Goal: Transaction & Acquisition: Obtain resource

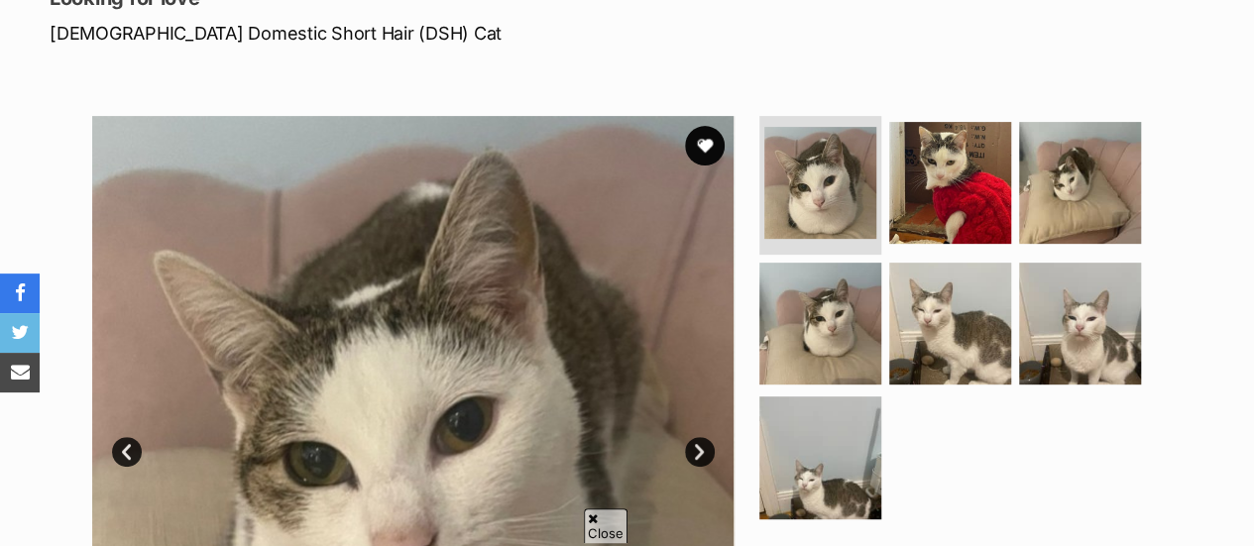
scroll to position [325, 0]
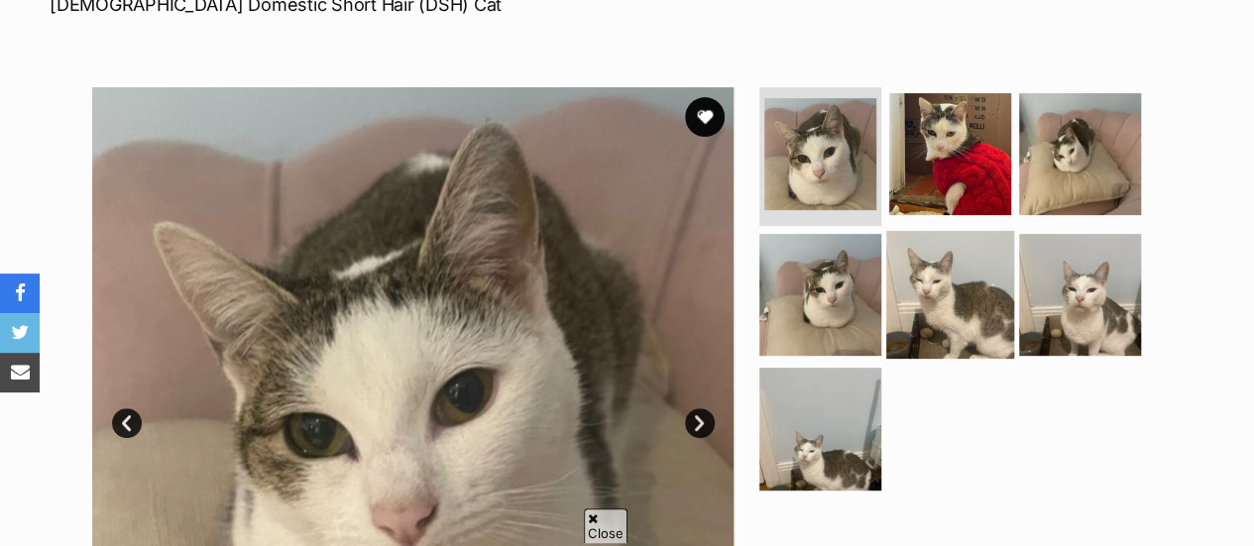
click at [941, 291] on img at bounding box center [950, 294] width 128 height 128
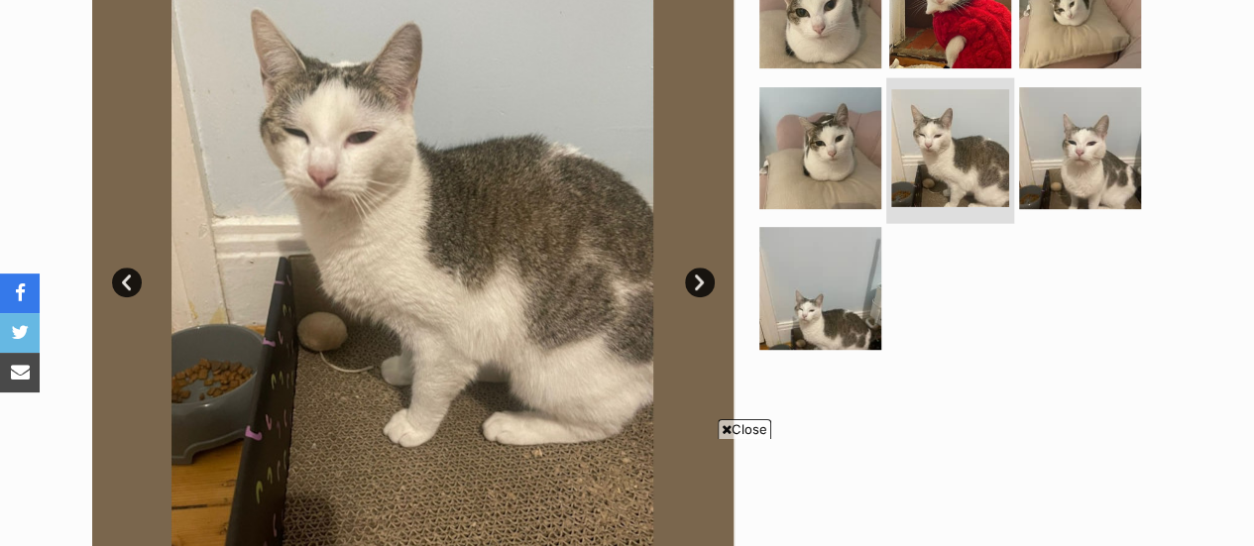
scroll to position [468, 0]
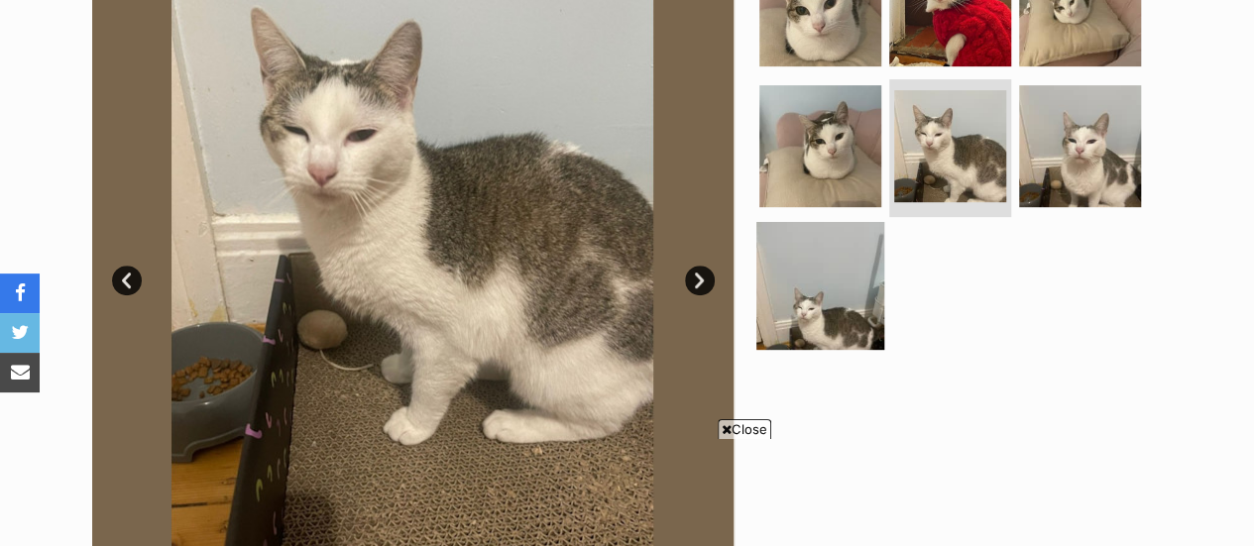
click at [829, 298] on img at bounding box center [821, 286] width 128 height 128
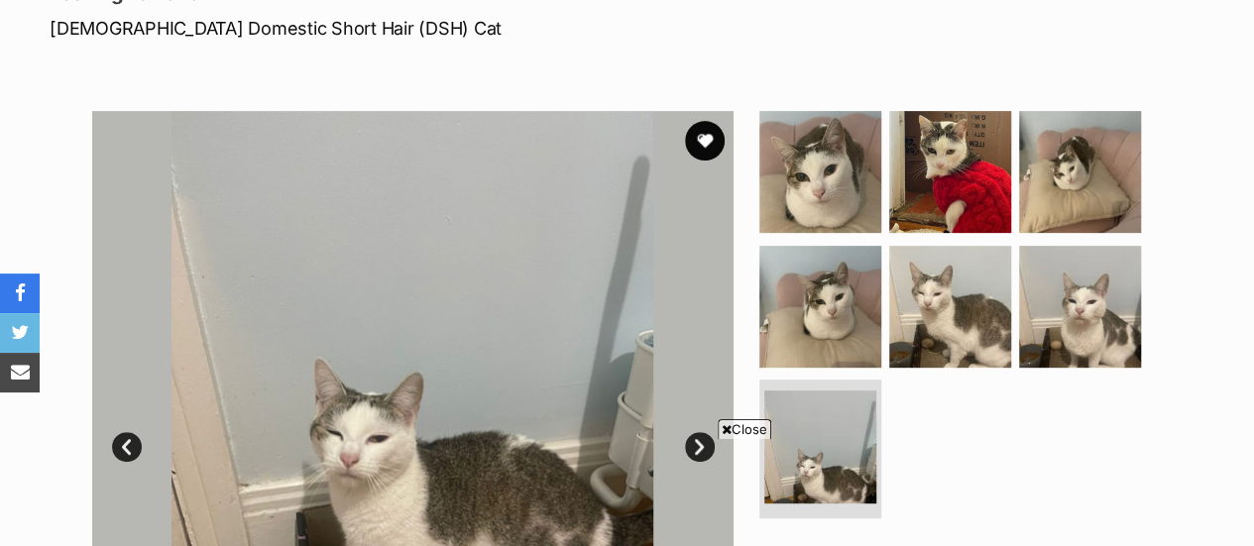
scroll to position [303, 0]
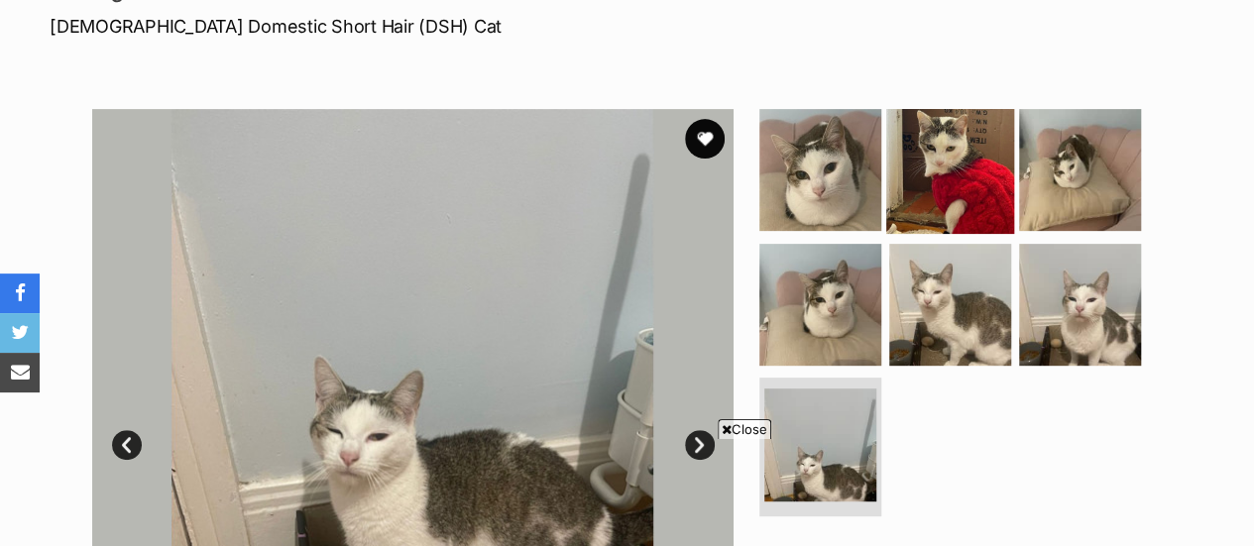
click at [921, 201] on img at bounding box center [950, 170] width 128 height 128
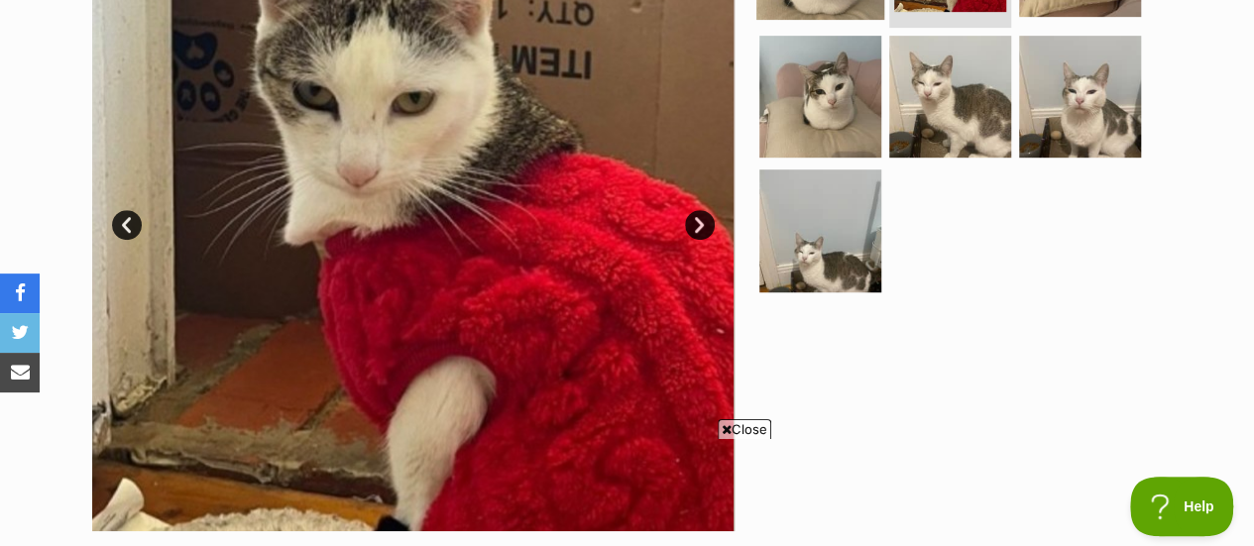
scroll to position [525, 0]
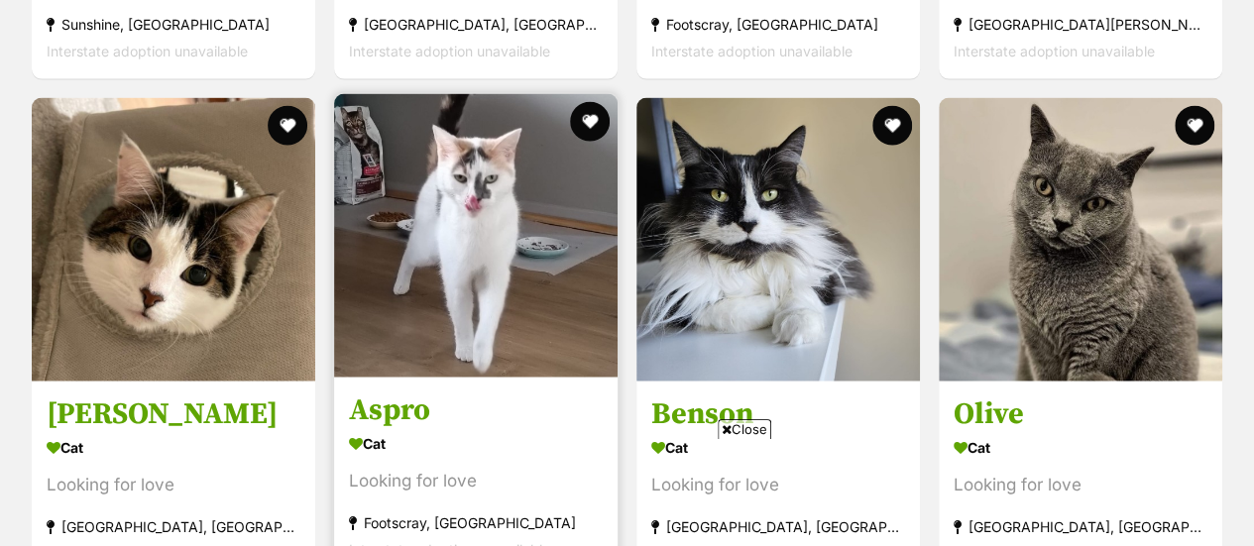
scroll to position [2277, 0]
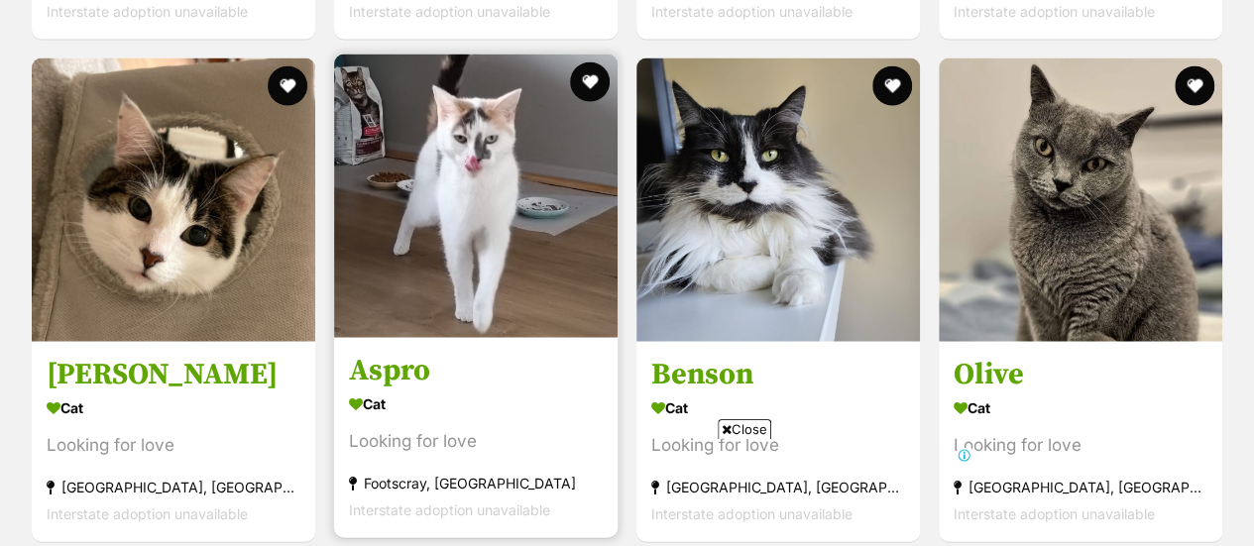
click at [446, 201] on img at bounding box center [476, 197] width 284 height 284
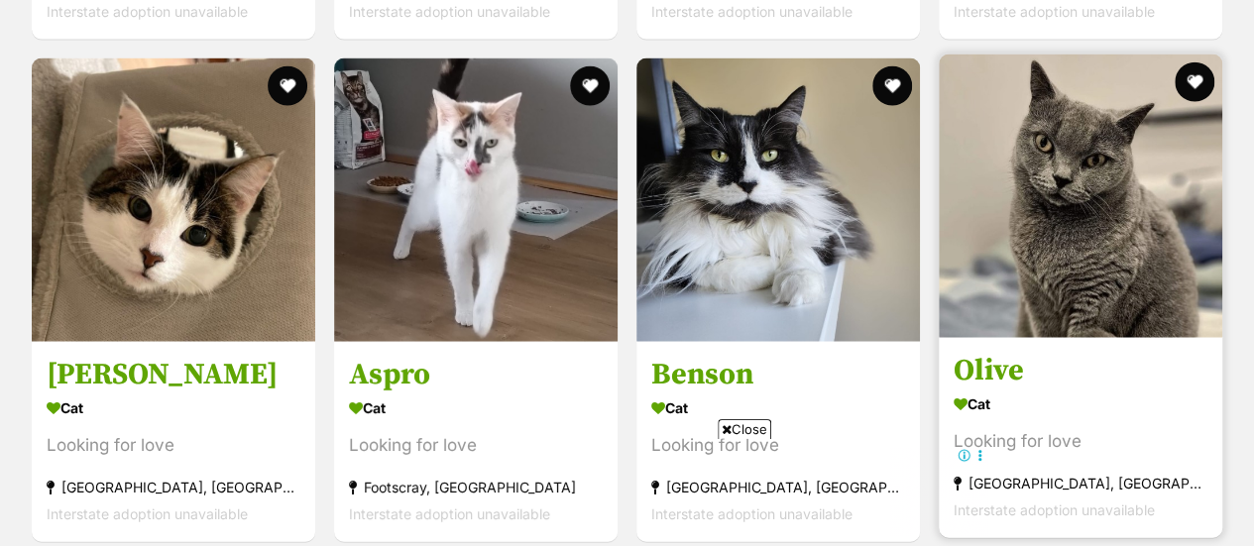
click at [1025, 186] on img at bounding box center [1081, 197] width 284 height 284
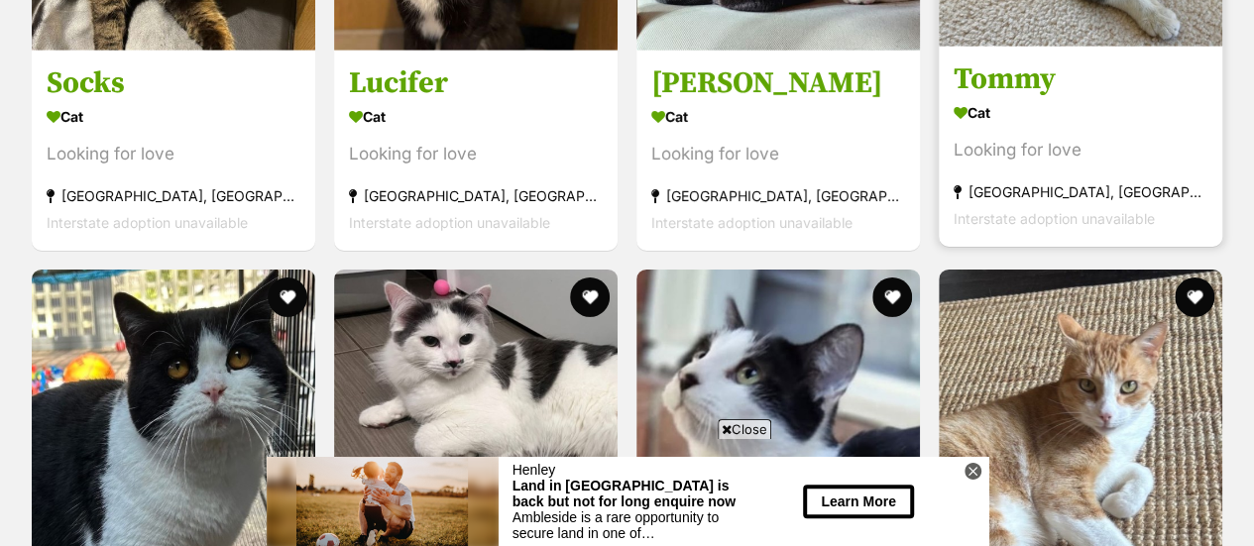
scroll to position [3068, 0]
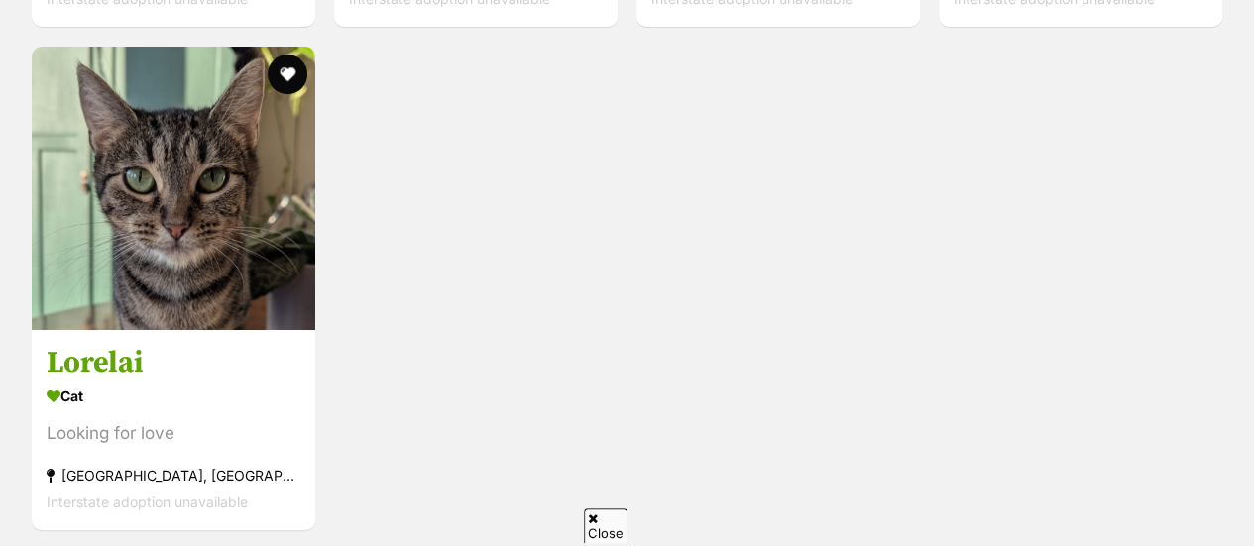
scroll to position [3810, 0]
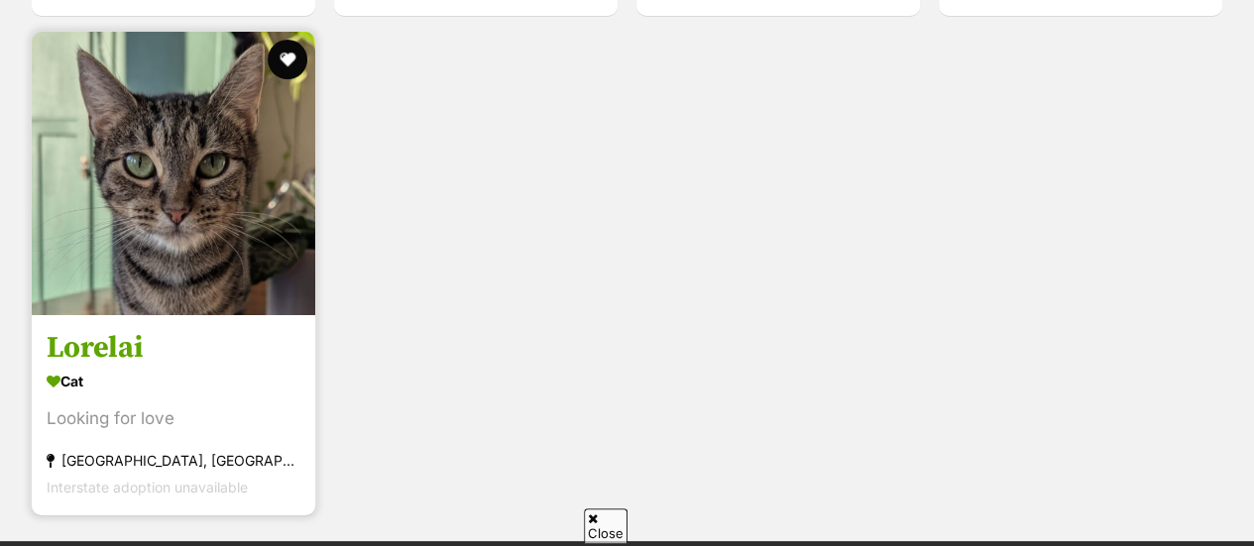
click at [220, 176] on img at bounding box center [174, 174] width 284 height 284
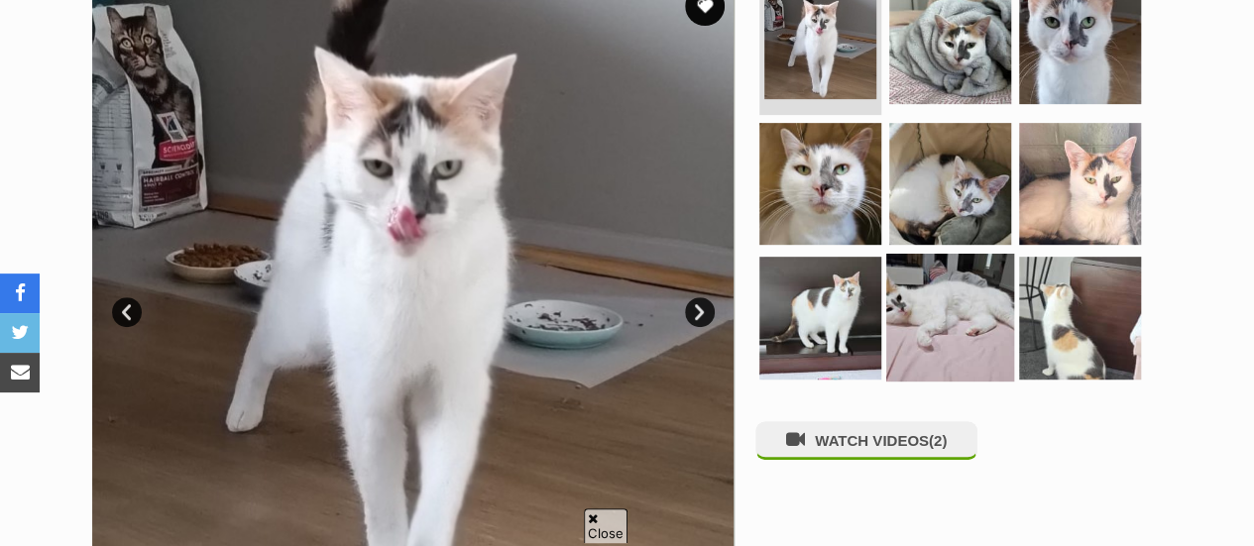
drag, startPoint x: 0, startPoint y: 0, endPoint x: 1003, endPoint y: 248, distance: 1033.5
click at [1003, 254] on img at bounding box center [950, 318] width 128 height 128
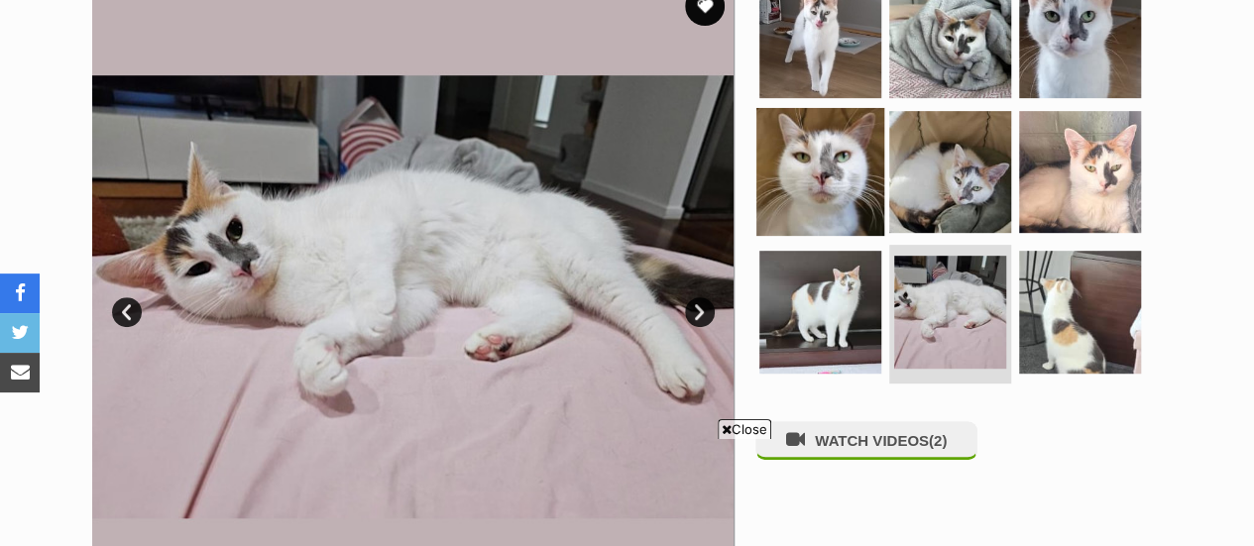
click at [795, 144] on img at bounding box center [821, 171] width 128 height 128
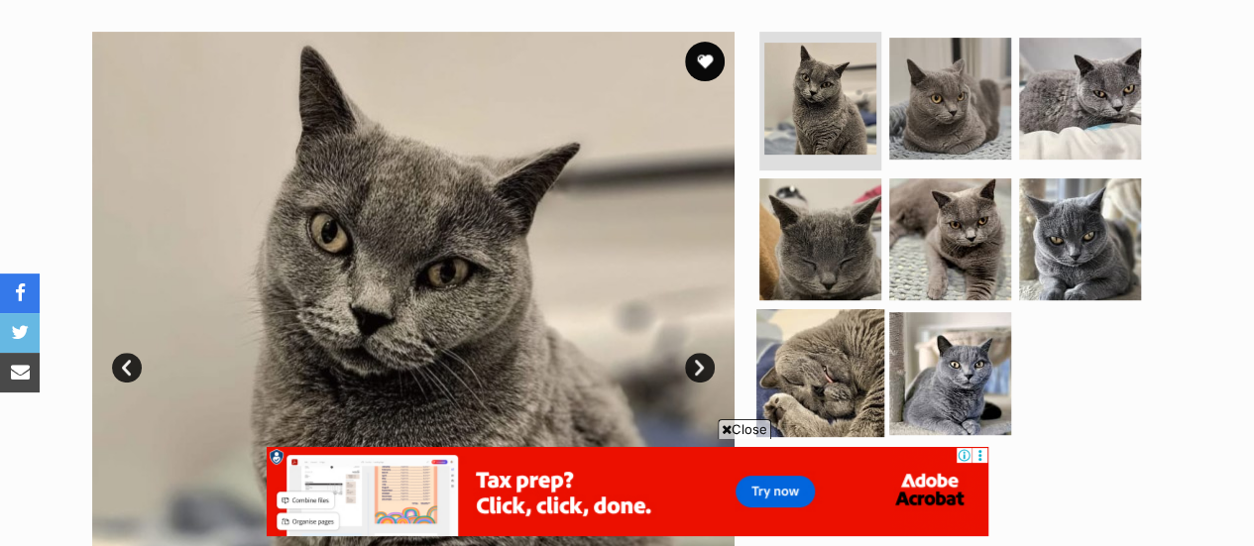
click at [817, 335] on img at bounding box center [821, 373] width 128 height 128
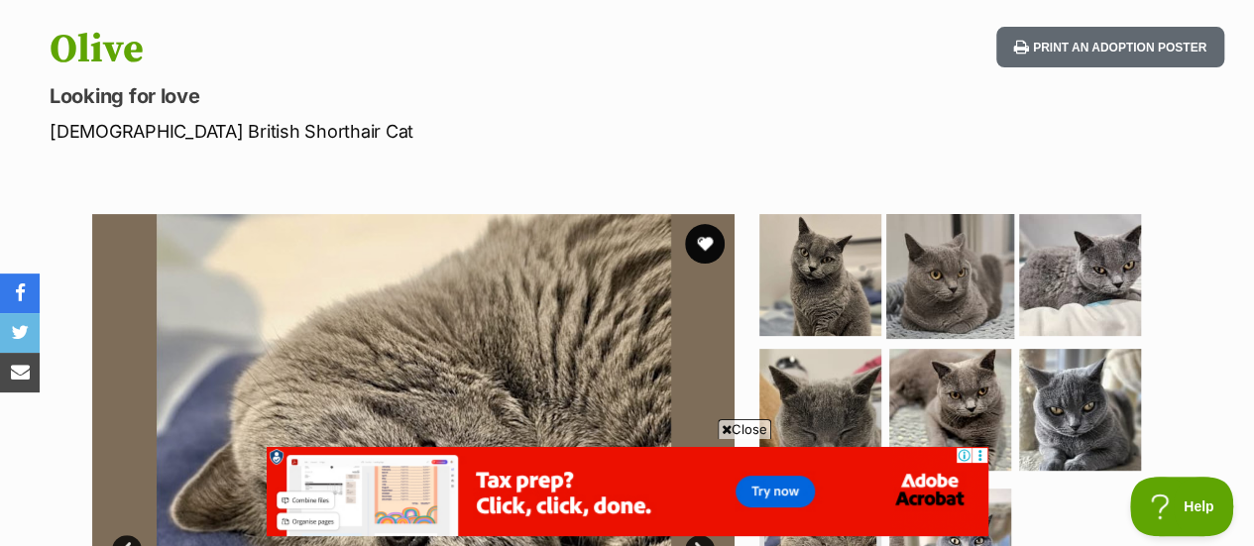
click at [916, 280] on img at bounding box center [950, 275] width 128 height 128
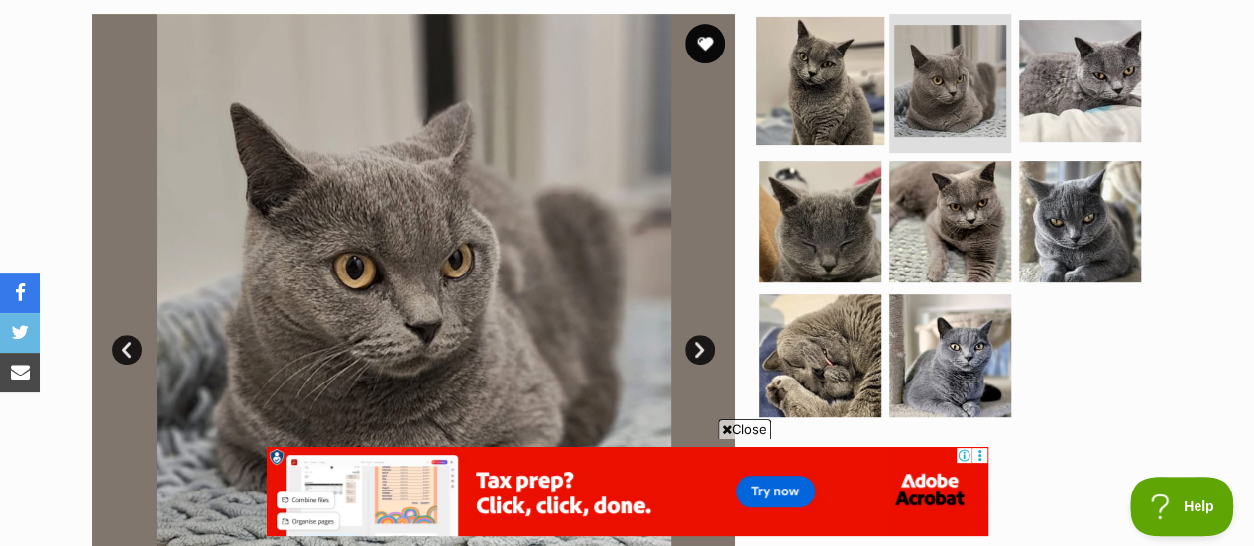
scroll to position [411, 0]
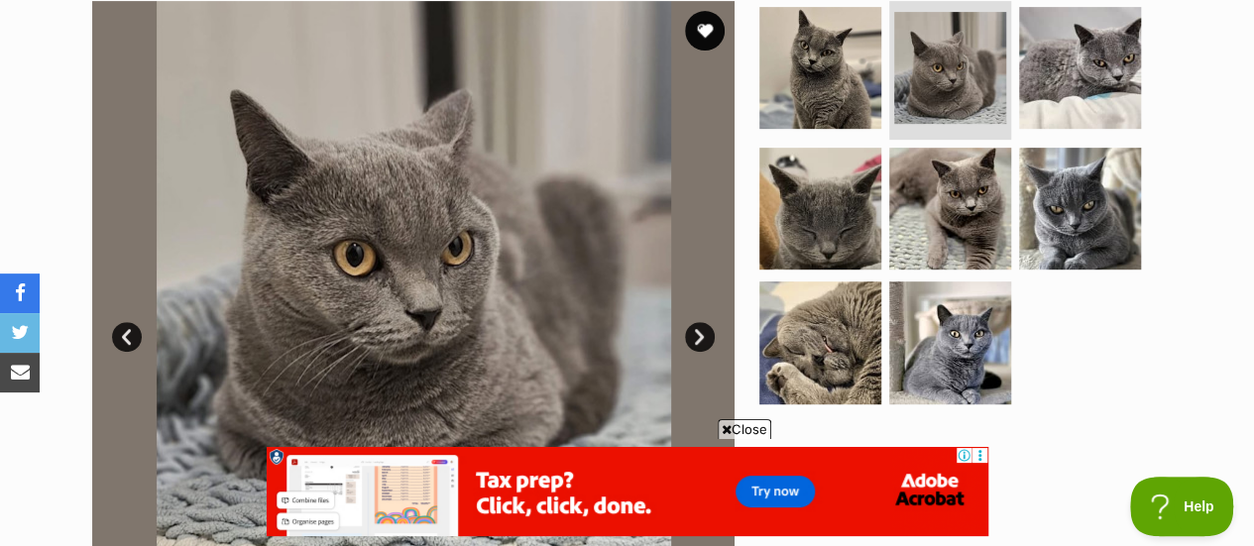
click at [882, 51] on ul at bounding box center [959, 208] width 407 height 415
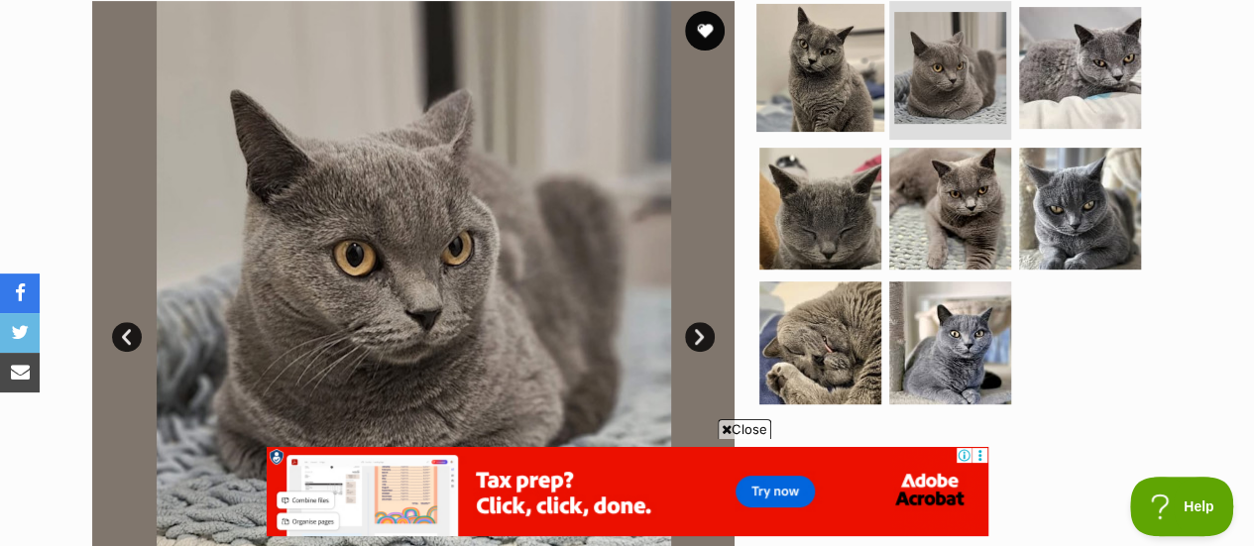
click at [844, 70] on img at bounding box center [821, 68] width 128 height 128
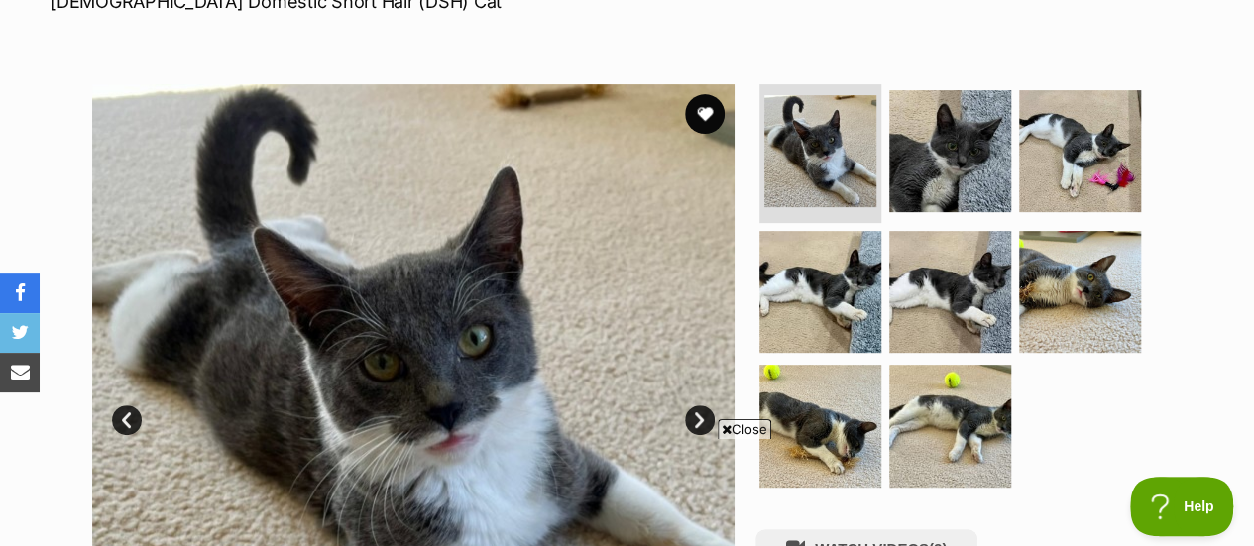
scroll to position [345, 0]
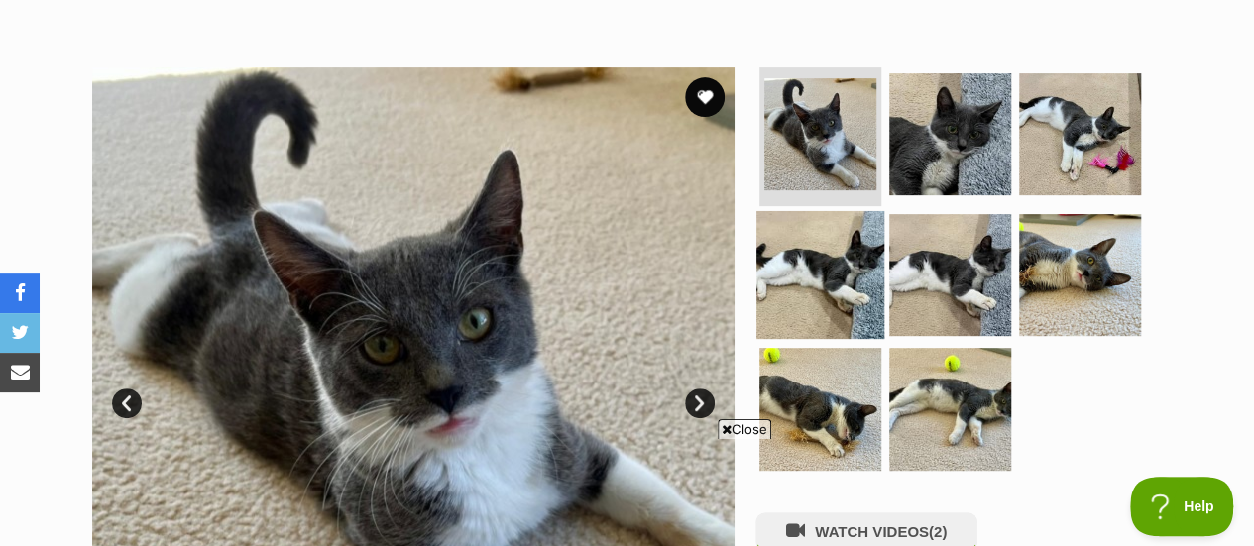
click at [820, 261] on img at bounding box center [821, 274] width 128 height 128
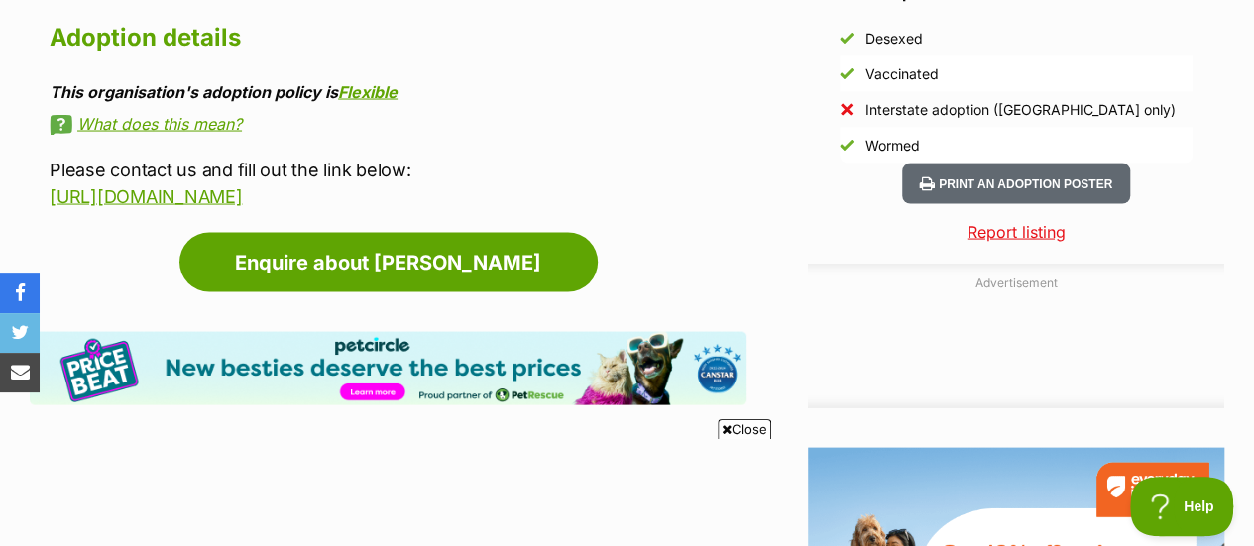
scroll to position [0, 0]
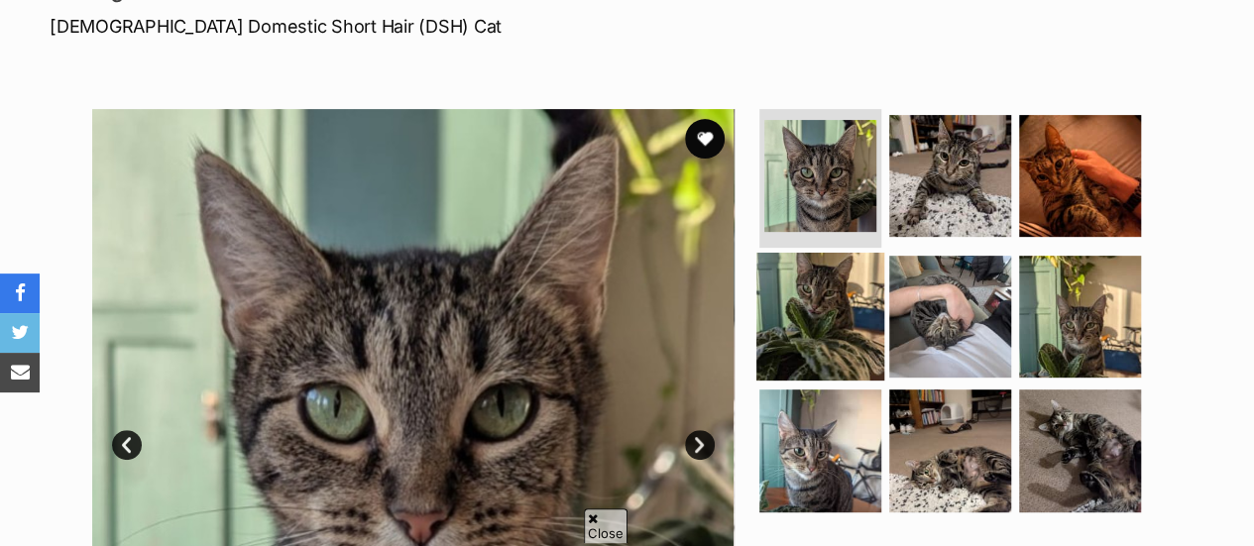
click at [807, 306] on img at bounding box center [821, 316] width 128 height 128
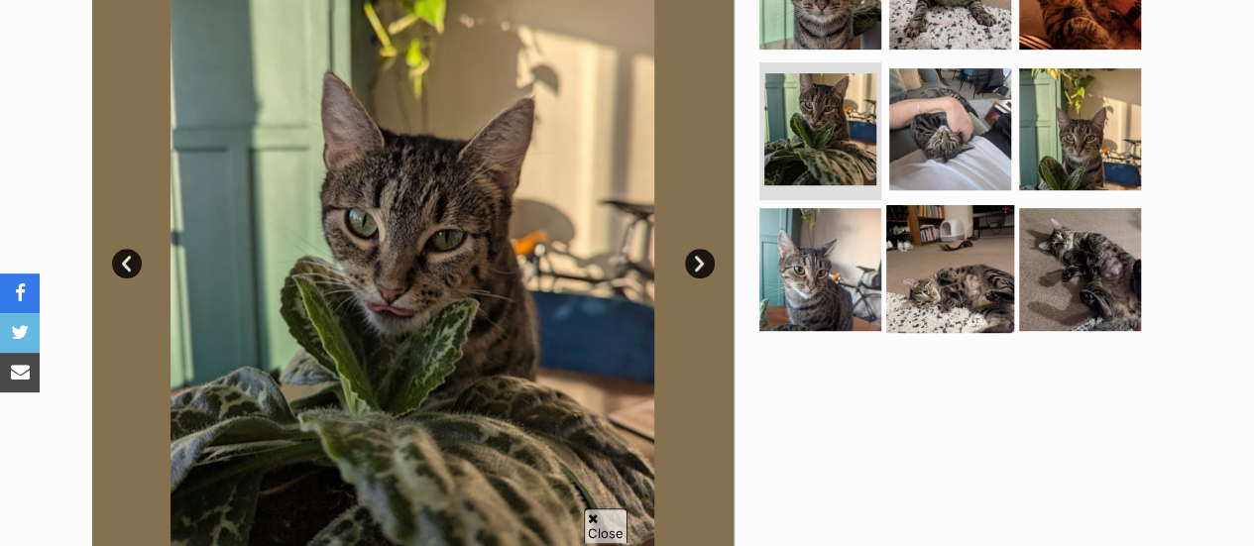
click at [910, 283] on img at bounding box center [950, 269] width 128 height 128
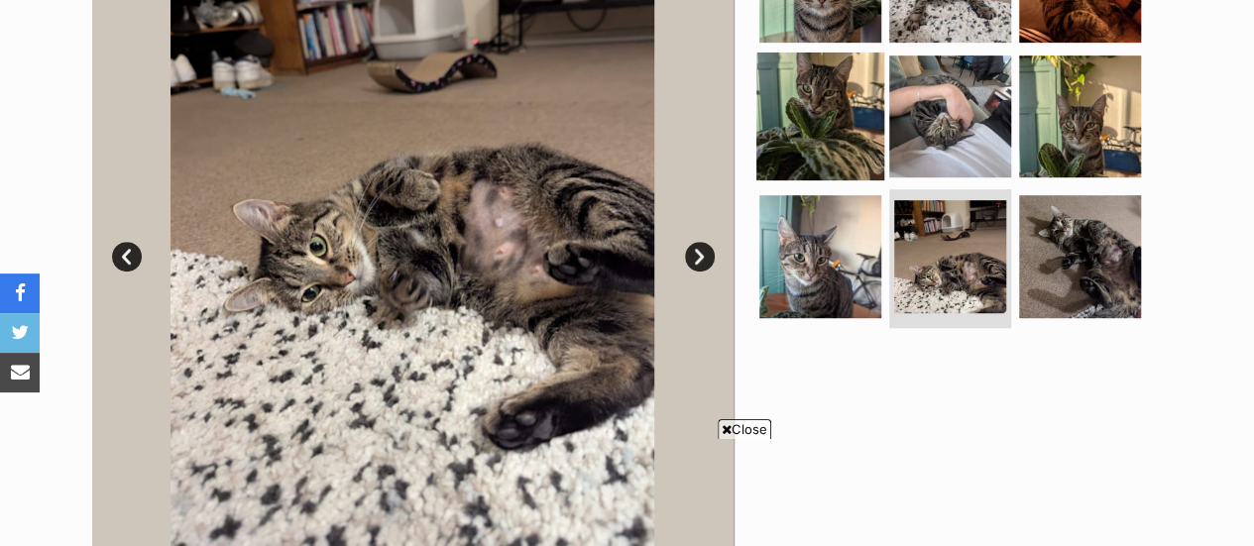
click at [761, 157] on img at bounding box center [821, 116] width 128 height 128
